Goal: Transaction & Acquisition: Purchase product/service

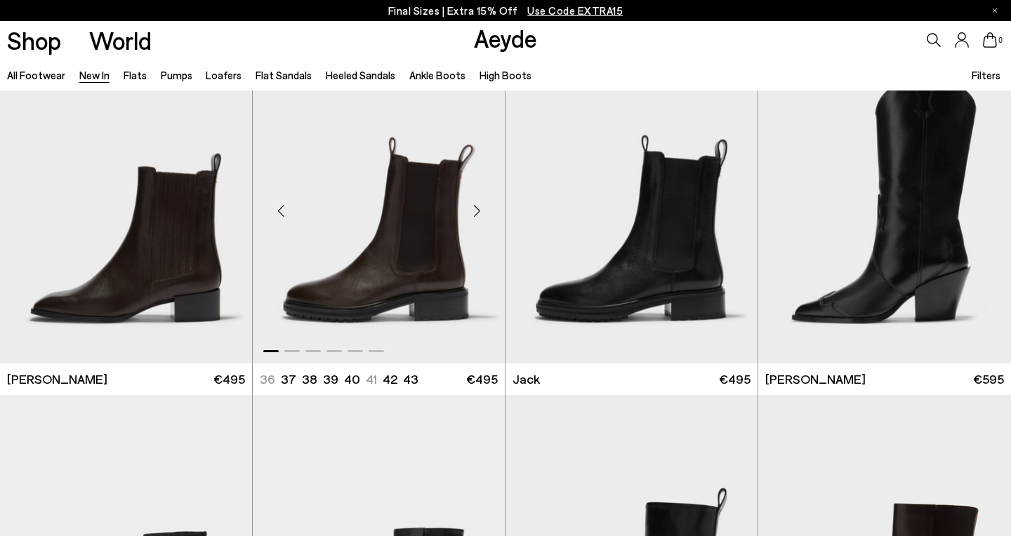
scroll to position [10500, 0]
click at [480, 210] on div "Next slide" at bounding box center [477, 211] width 42 height 42
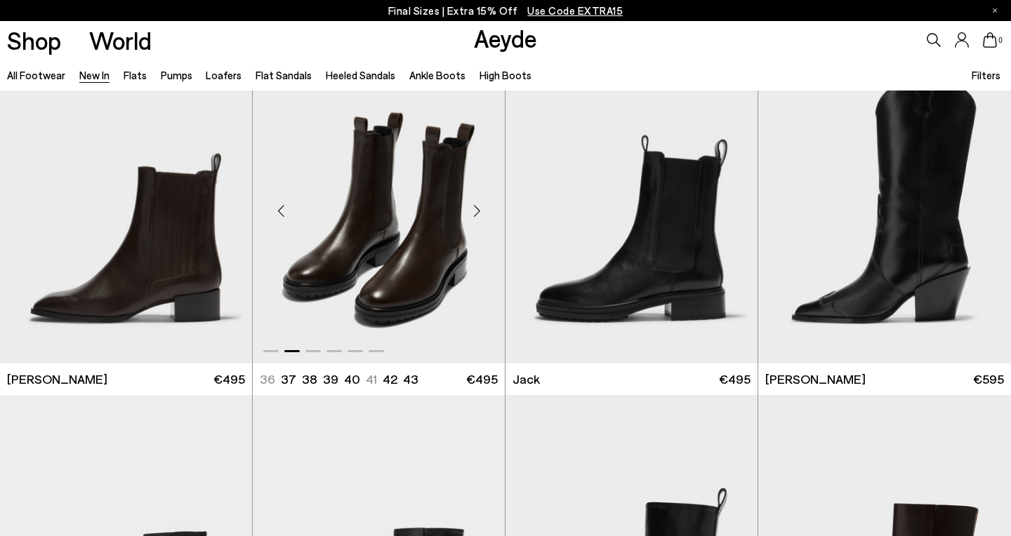
click at [480, 210] on div "Next slide" at bounding box center [477, 211] width 42 height 42
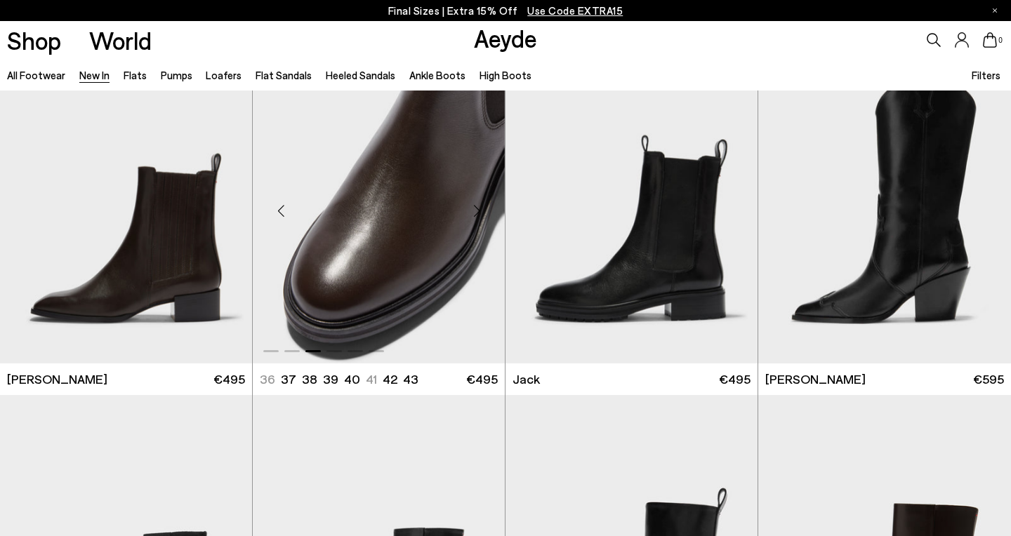
click at [480, 210] on div "Next slide" at bounding box center [477, 211] width 42 height 42
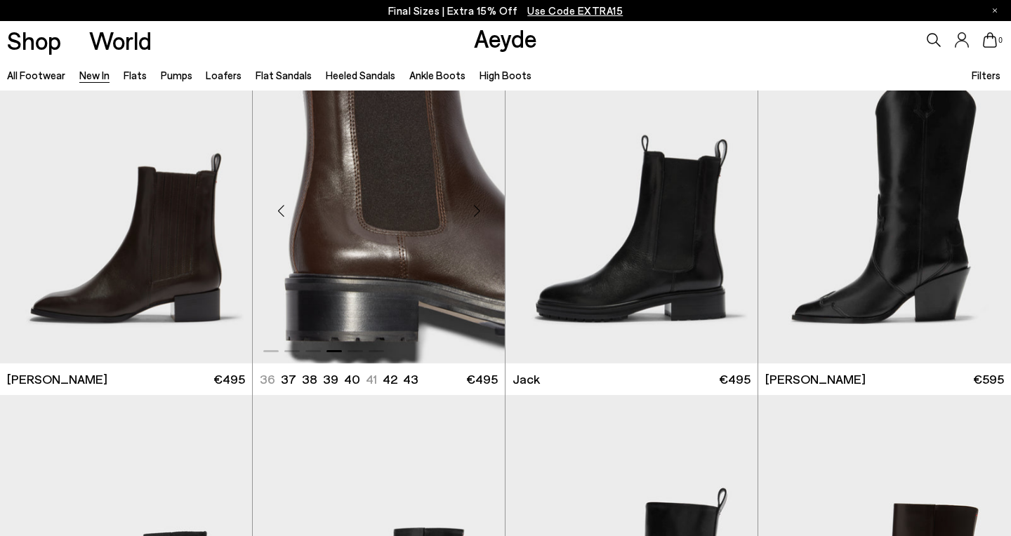
click at [380, 232] on img "4 / 6" at bounding box center [379, 205] width 252 height 317
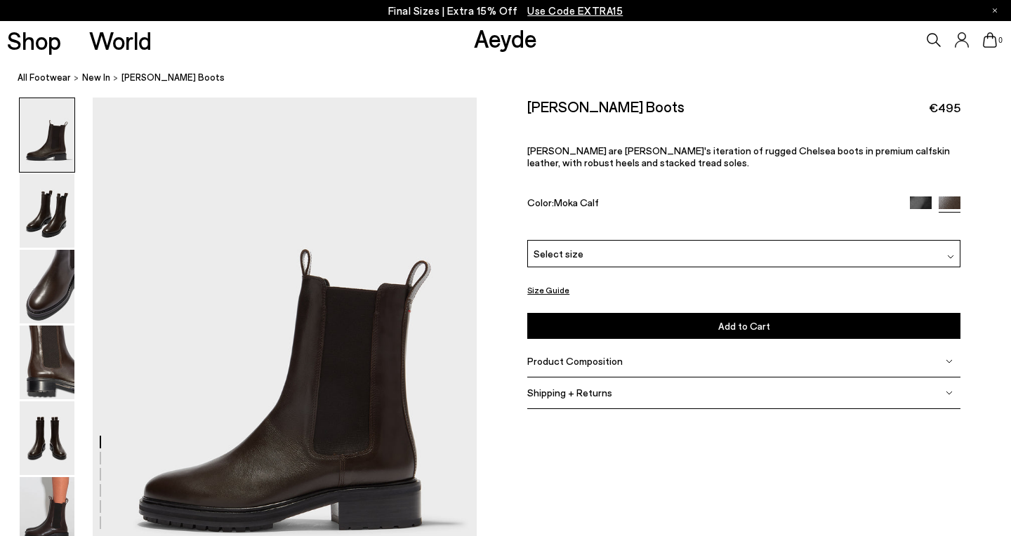
click at [640, 240] on div "Select size" at bounding box center [743, 253] width 433 height 27
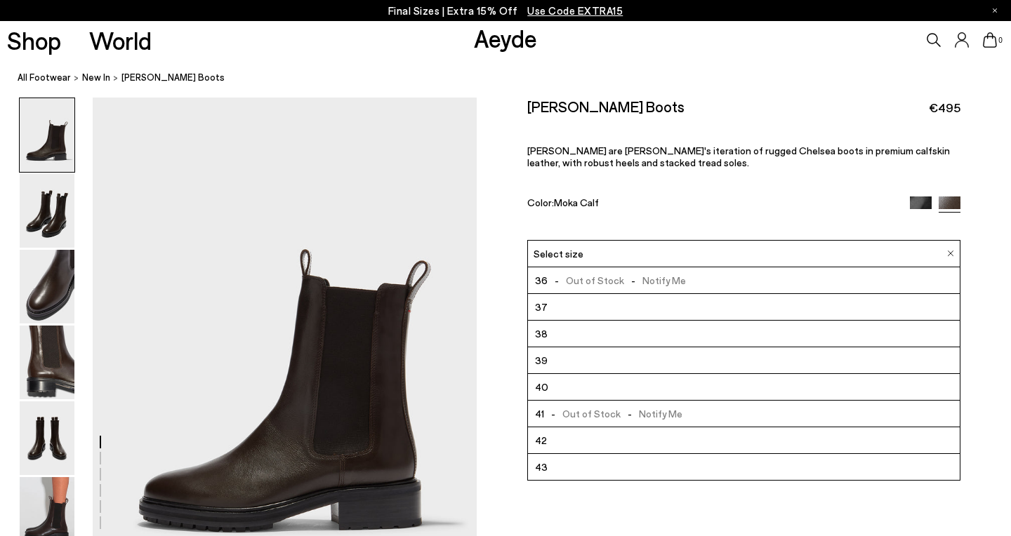
click at [599, 321] on li "38" at bounding box center [744, 334] width 432 height 27
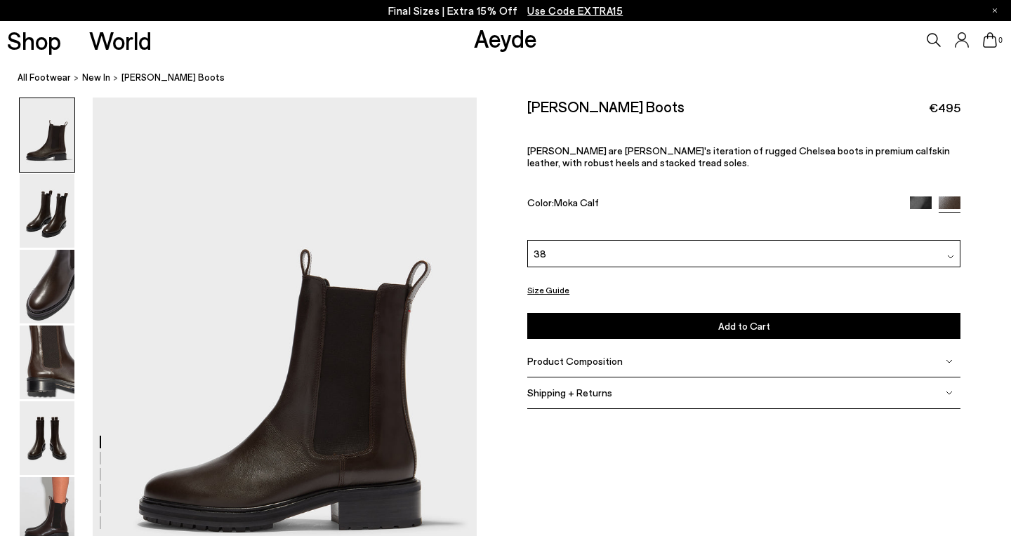
click at [607, 313] on button "Add to Cart Select a Size First" at bounding box center [743, 326] width 433 height 26
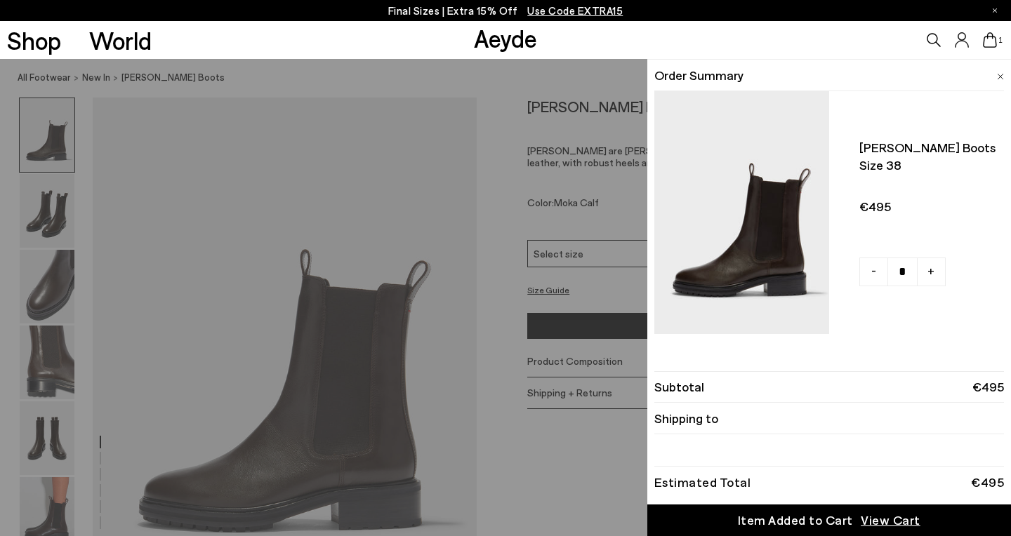
click at [937, 272] on link "+" at bounding box center [931, 272] width 29 height 29
click at [871, 276] on link "-" at bounding box center [873, 272] width 29 height 29
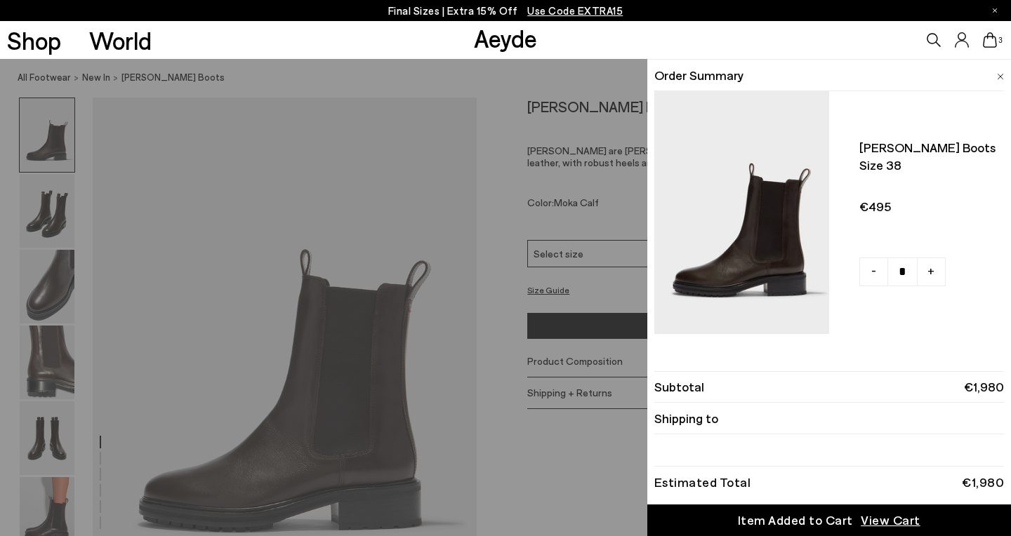
click at [871, 276] on link "-" at bounding box center [873, 272] width 29 height 29
type input "*"
click at [1001, 74] on img at bounding box center [1000, 77] width 7 height 6
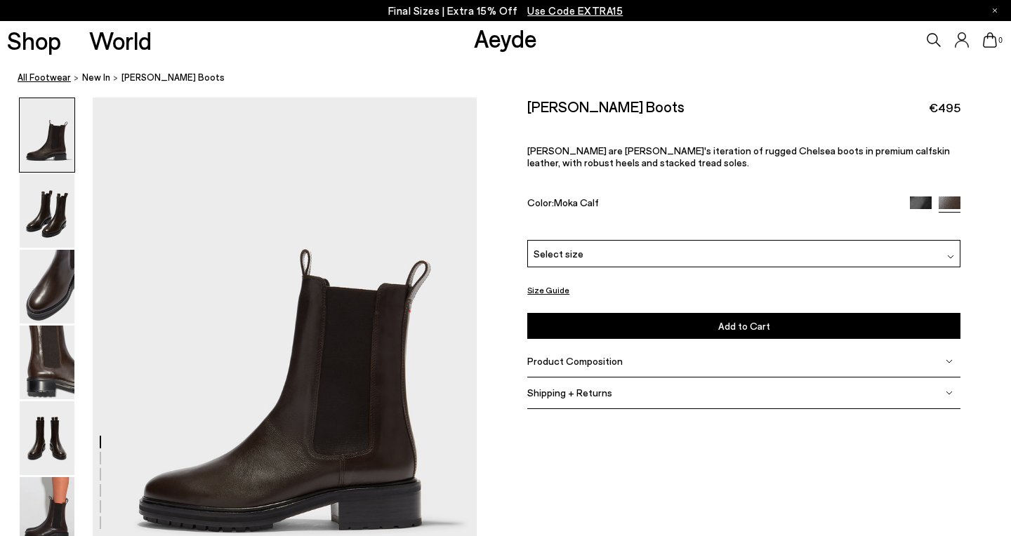
click at [51, 77] on link "All Footwear" at bounding box center [44, 77] width 53 height 15
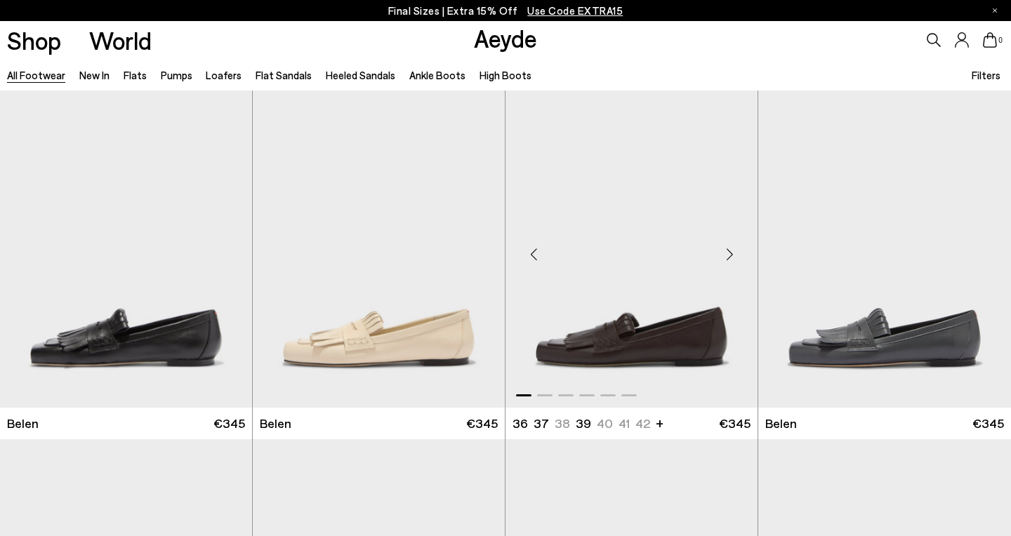
click at [614, 345] on img "1 / 6" at bounding box center [632, 249] width 252 height 317
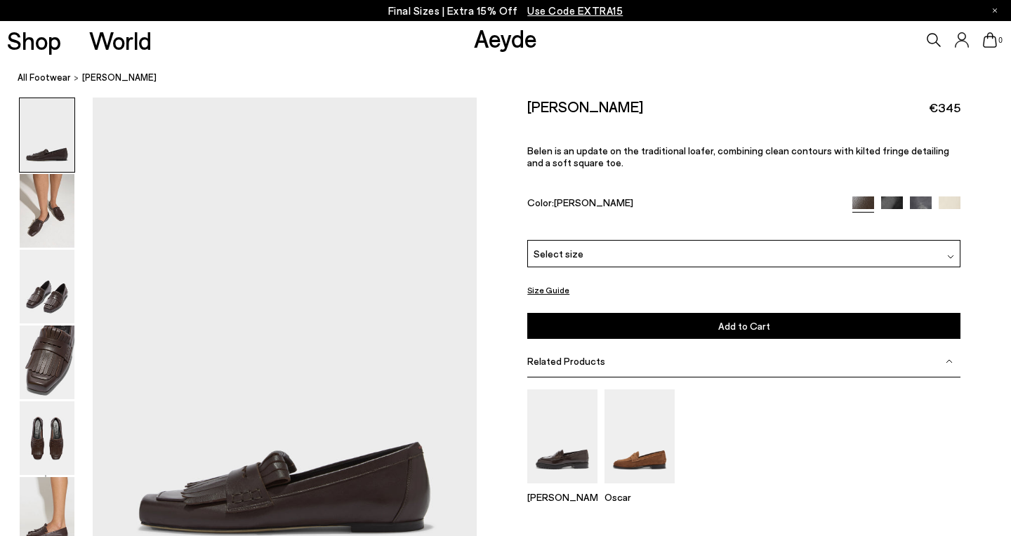
click at [662, 240] on div "Select size" at bounding box center [743, 253] width 433 height 27
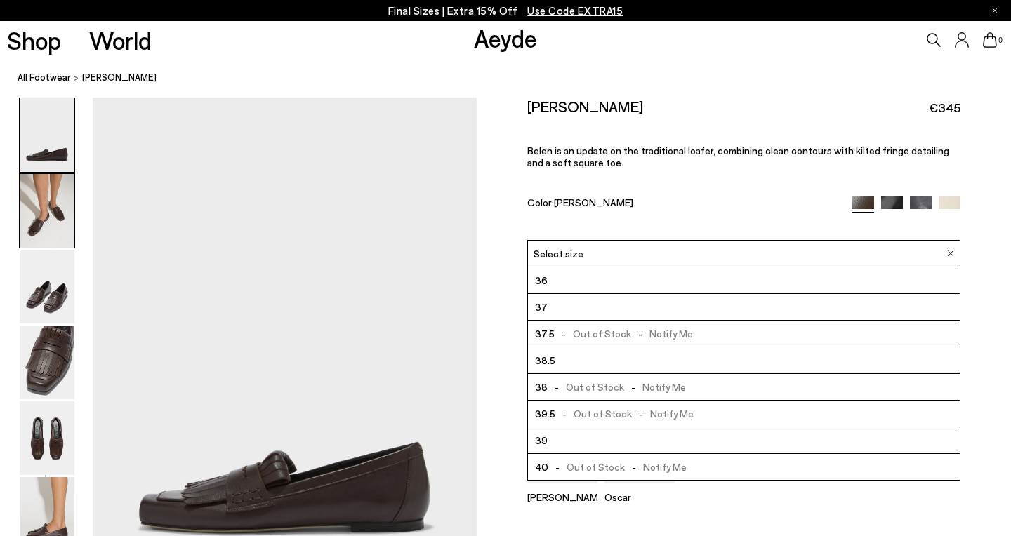
click at [32, 220] on img at bounding box center [47, 211] width 55 height 74
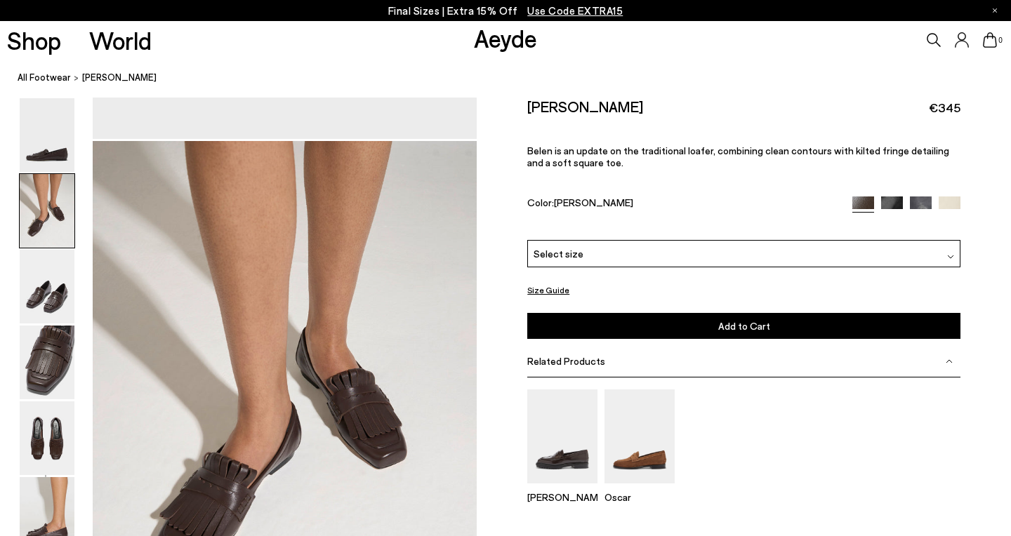
scroll to position [515, 0]
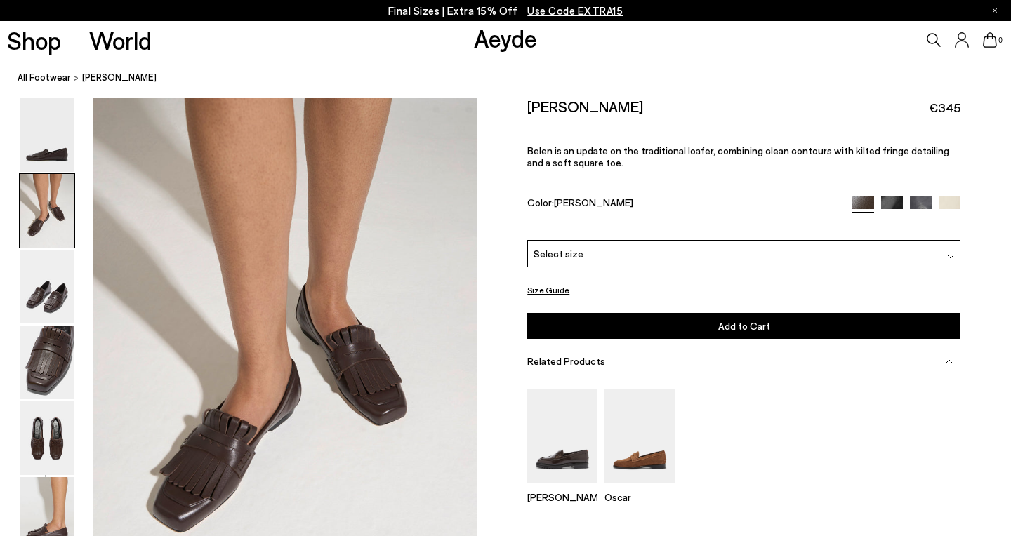
click at [892, 196] on img at bounding box center [892, 207] width 22 height 22
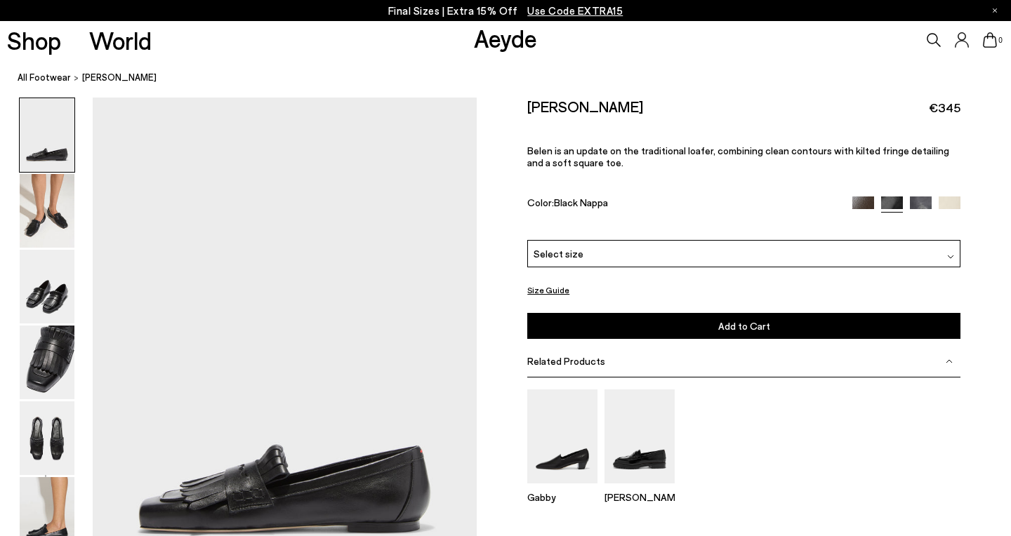
click at [918, 197] on img at bounding box center [921, 208] width 22 height 22
click at [567, 8] on span "Use Code EXTRA15" at bounding box center [574, 10] width 95 height 13
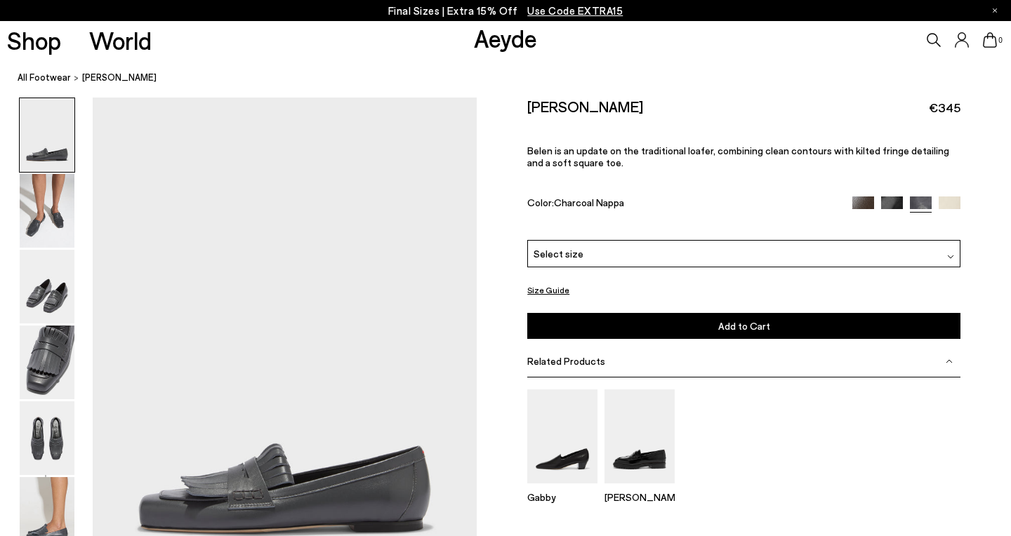
click at [835, 240] on div "Select size" at bounding box center [743, 253] width 433 height 27
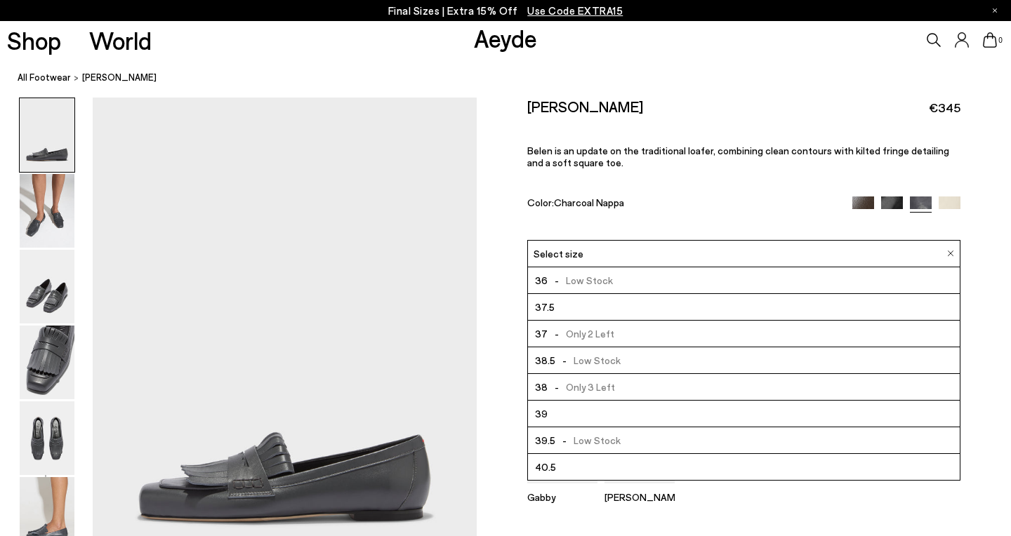
scroll to position [15, 0]
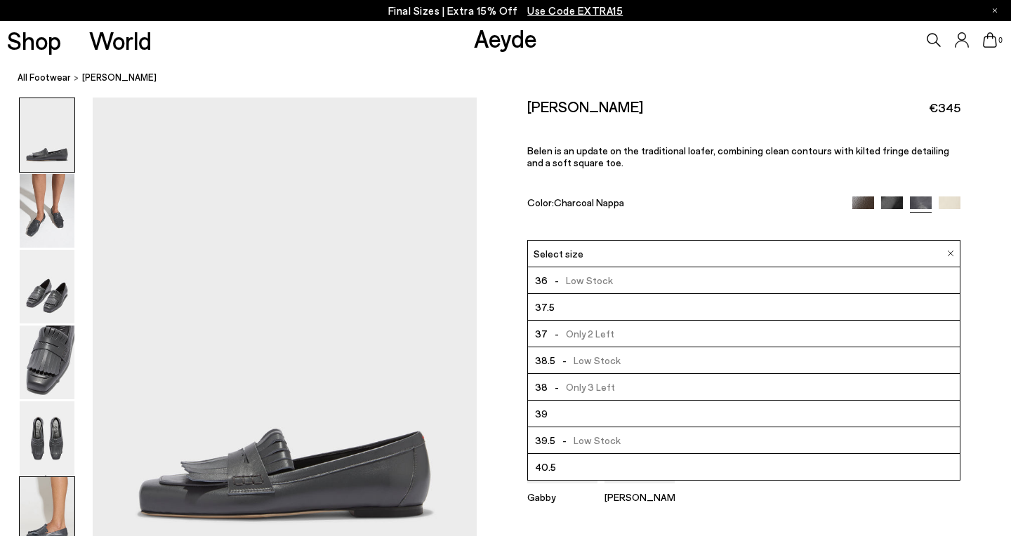
click at [35, 506] on img at bounding box center [47, 514] width 55 height 74
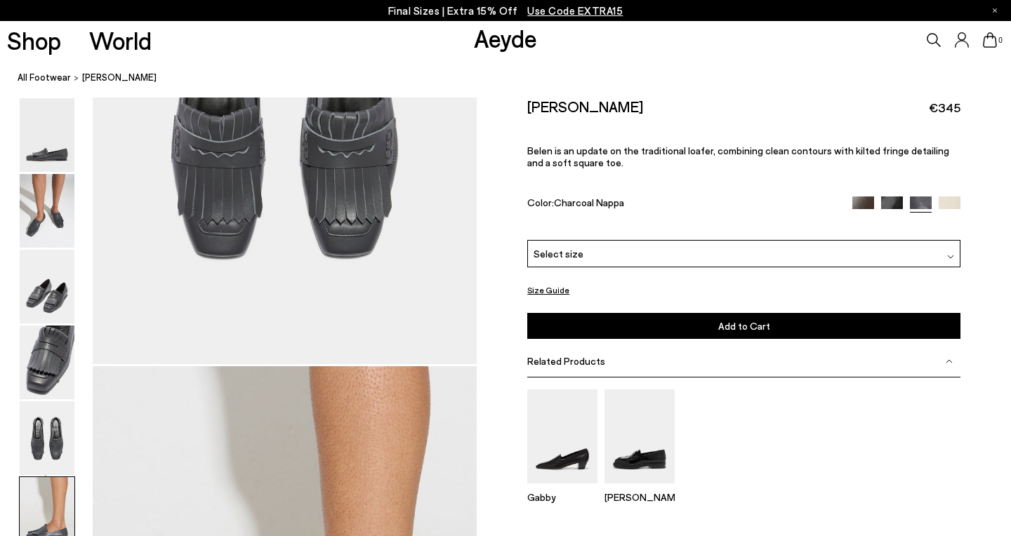
scroll to position [2669, 0]
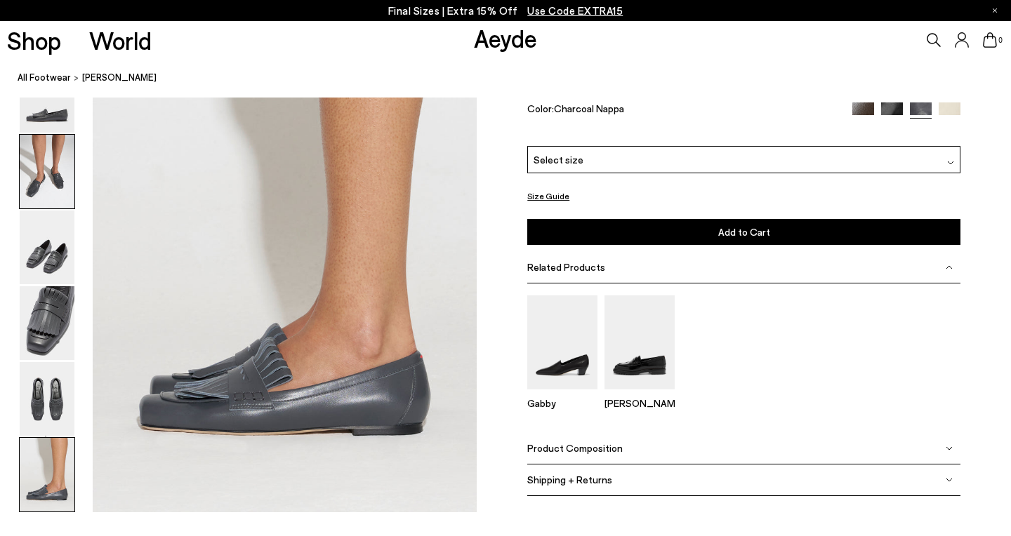
click at [48, 183] on img at bounding box center [47, 172] width 55 height 74
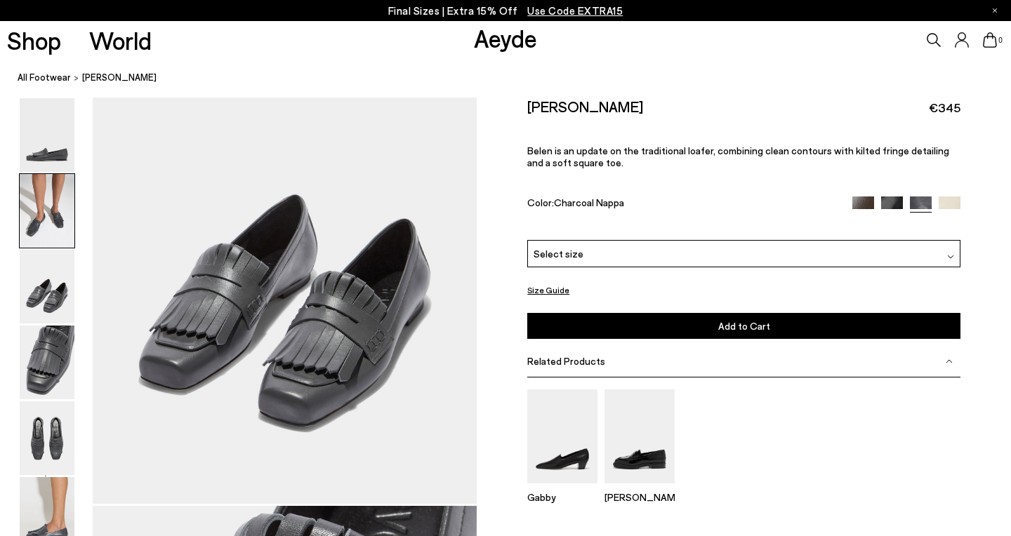
scroll to position [515, 0]
